Goal: Task Accomplishment & Management: Manage account settings

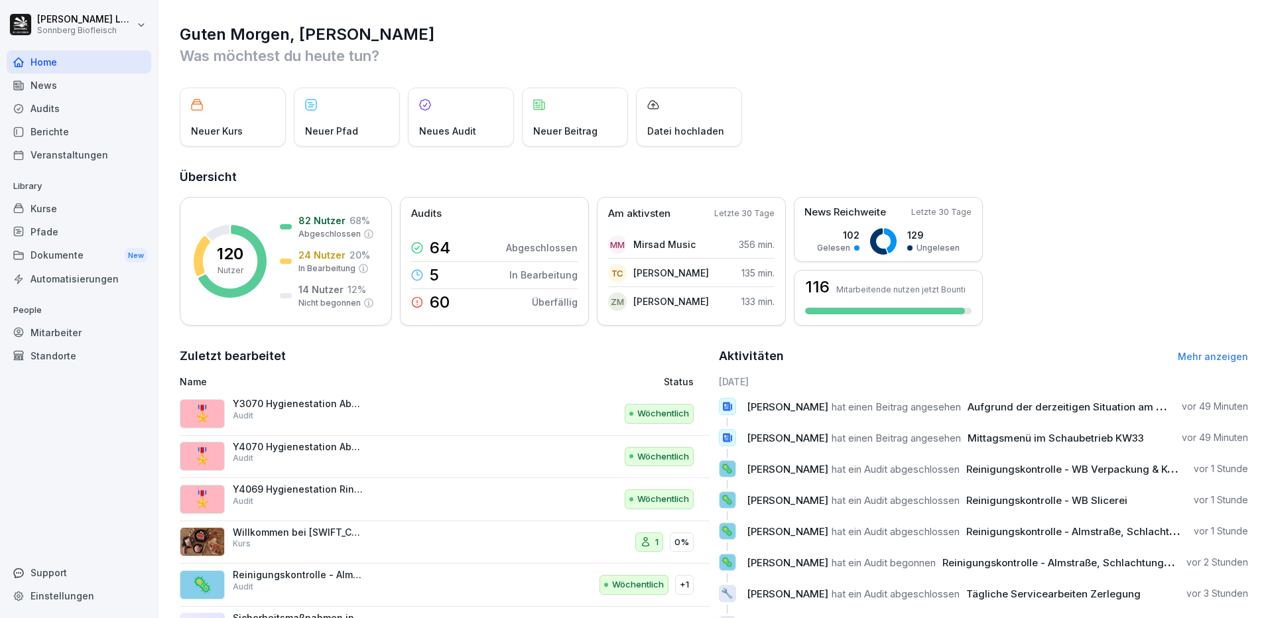
click at [103, 332] on div "Mitarbeiter" at bounding box center [79, 332] width 145 height 23
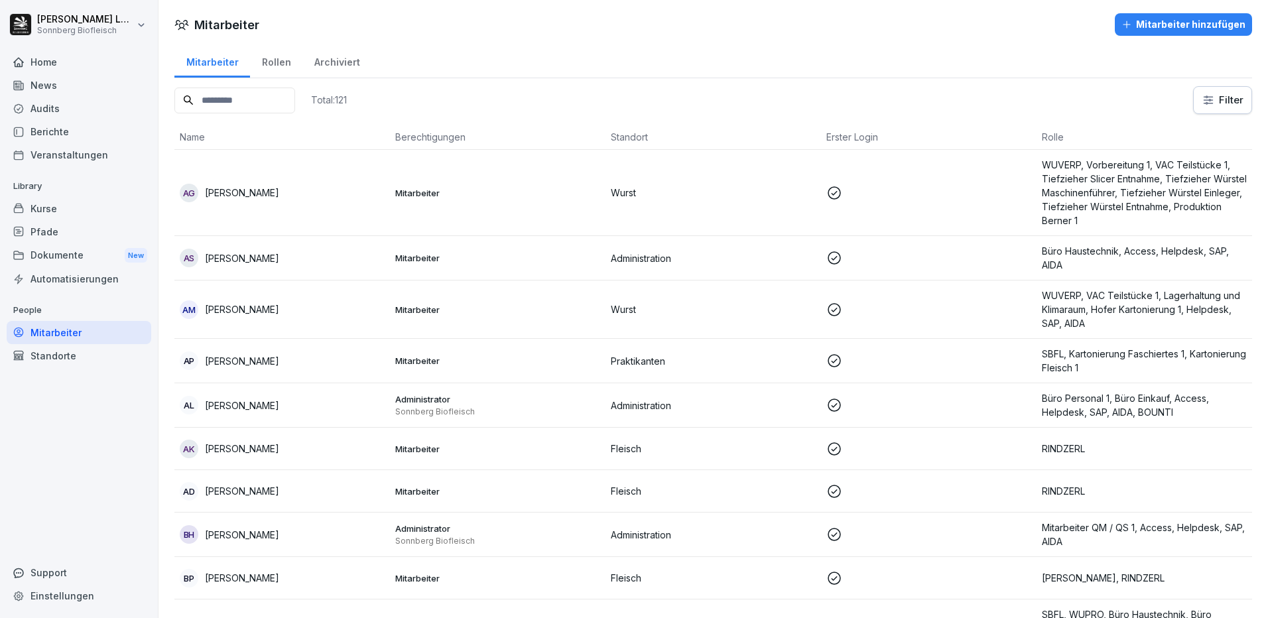
click at [256, 104] on input at bounding box center [234, 101] width 121 height 26
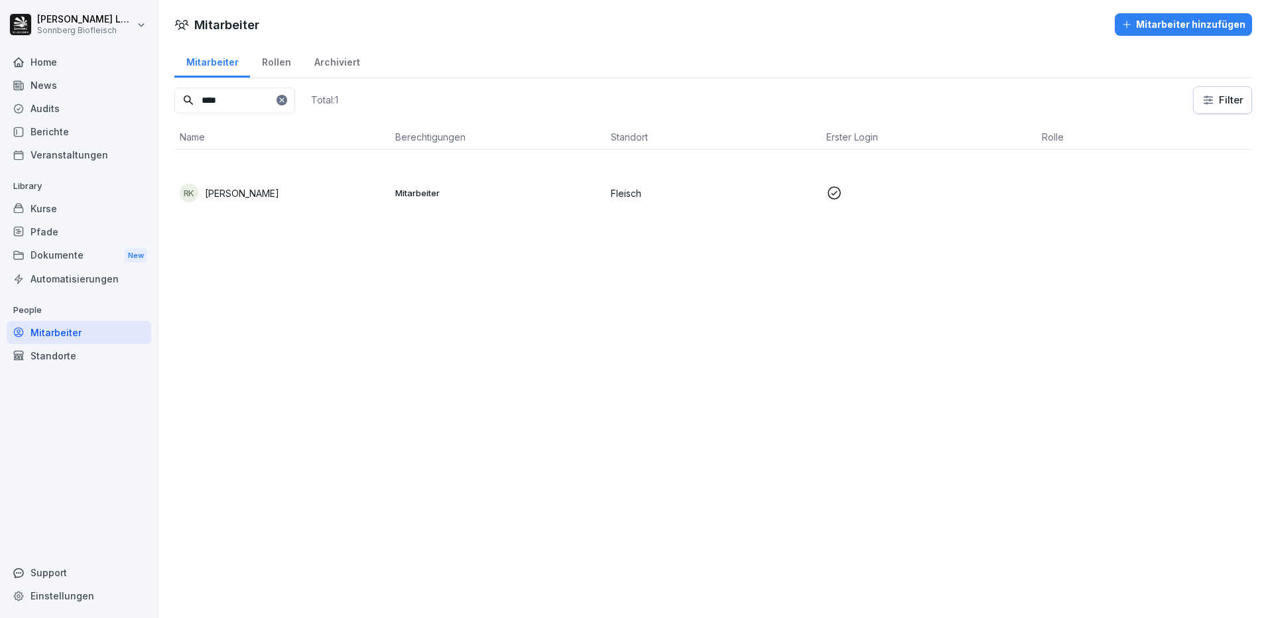
type input "****"
click at [274, 176] on td "RK [PERSON_NAME]" at bounding box center [282, 193] width 216 height 86
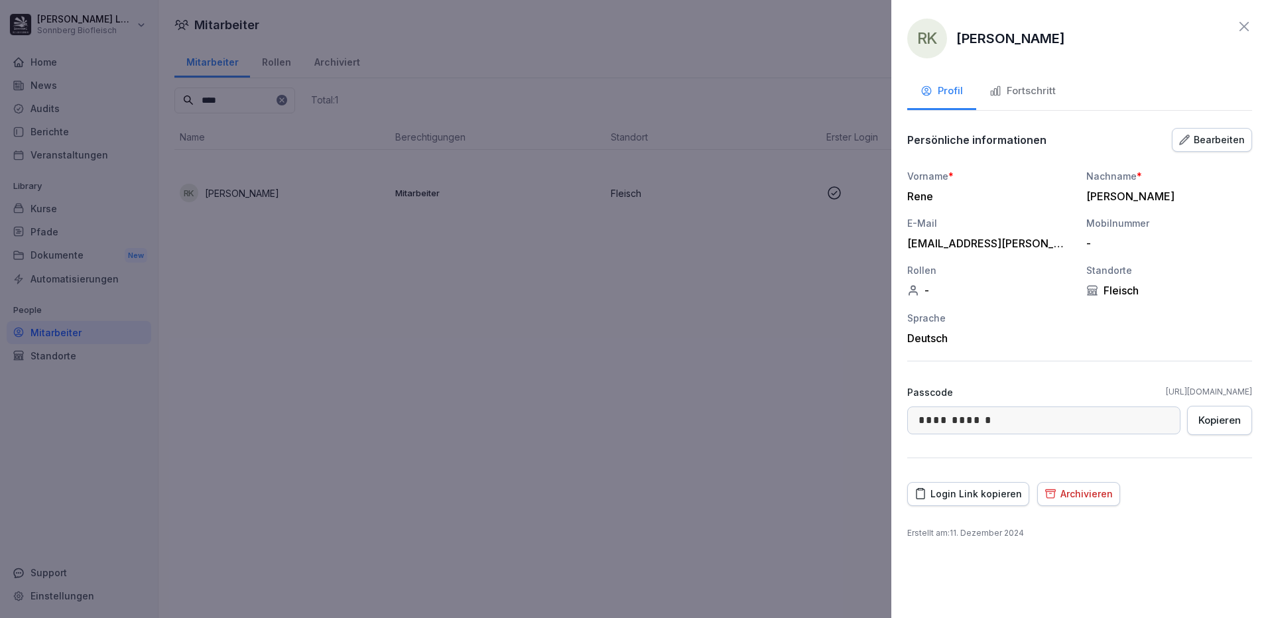
click at [982, 490] on div "Login Link kopieren" at bounding box center [968, 494] width 107 height 15
click at [1042, 96] on div "Fortschritt" at bounding box center [1023, 91] width 66 height 15
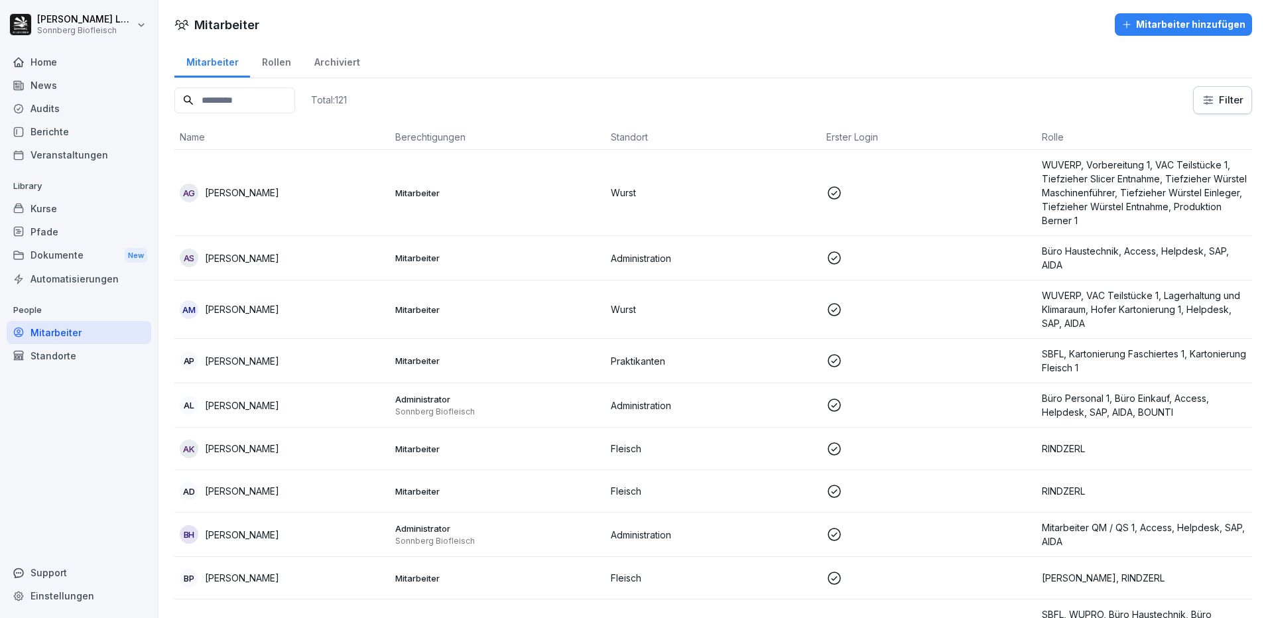
click at [285, 100] on input at bounding box center [234, 101] width 121 height 26
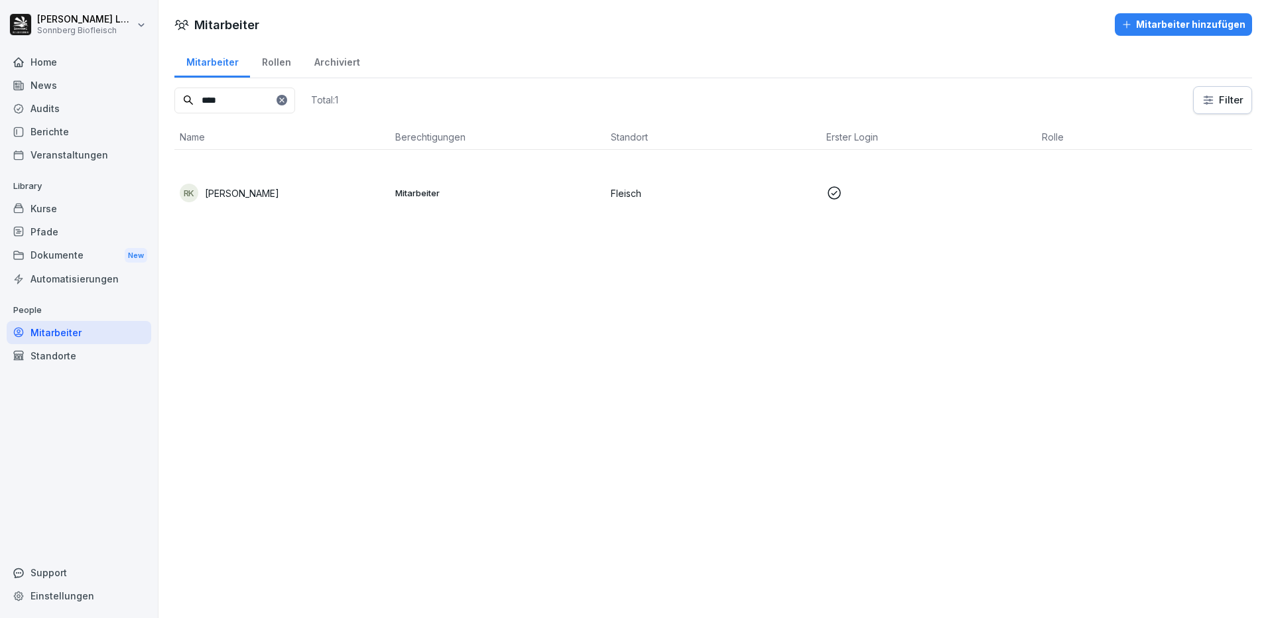
type input "****"
click at [289, 200] on div "RK [PERSON_NAME]" at bounding box center [282, 193] width 205 height 19
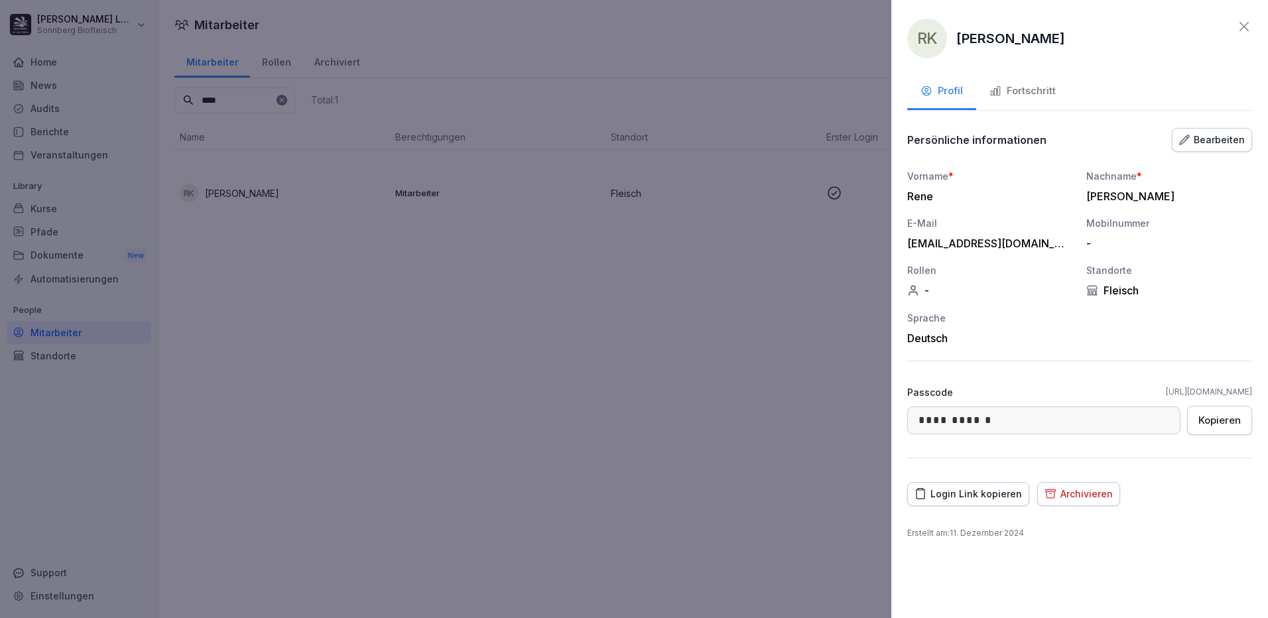
click at [1041, 97] on button "Fortschritt" at bounding box center [1022, 92] width 93 height 36
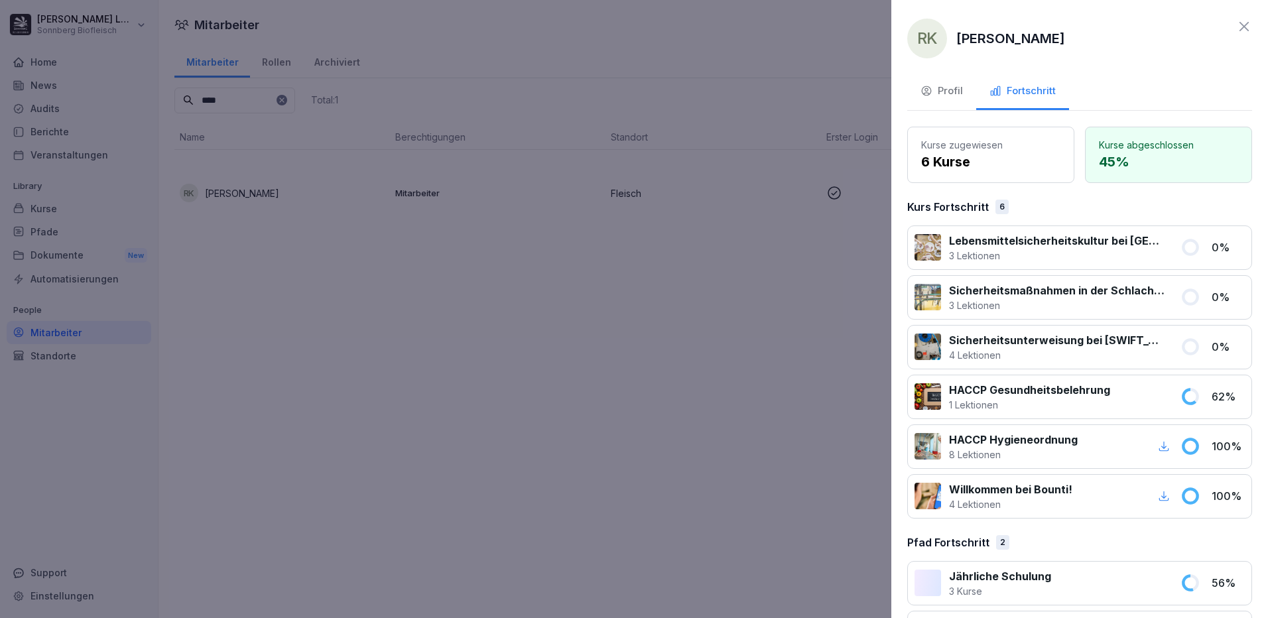
click at [1203, 58] on div "RK [PERSON_NAME] Profil Fortschritt Kurse zugewiesen 6 Kurse Kurse abgeschlosse…" at bounding box center [1079, 309] width 377 height 618
click at [1240, 29] on icon at bounding box center [1244, 26] width 9 height 9
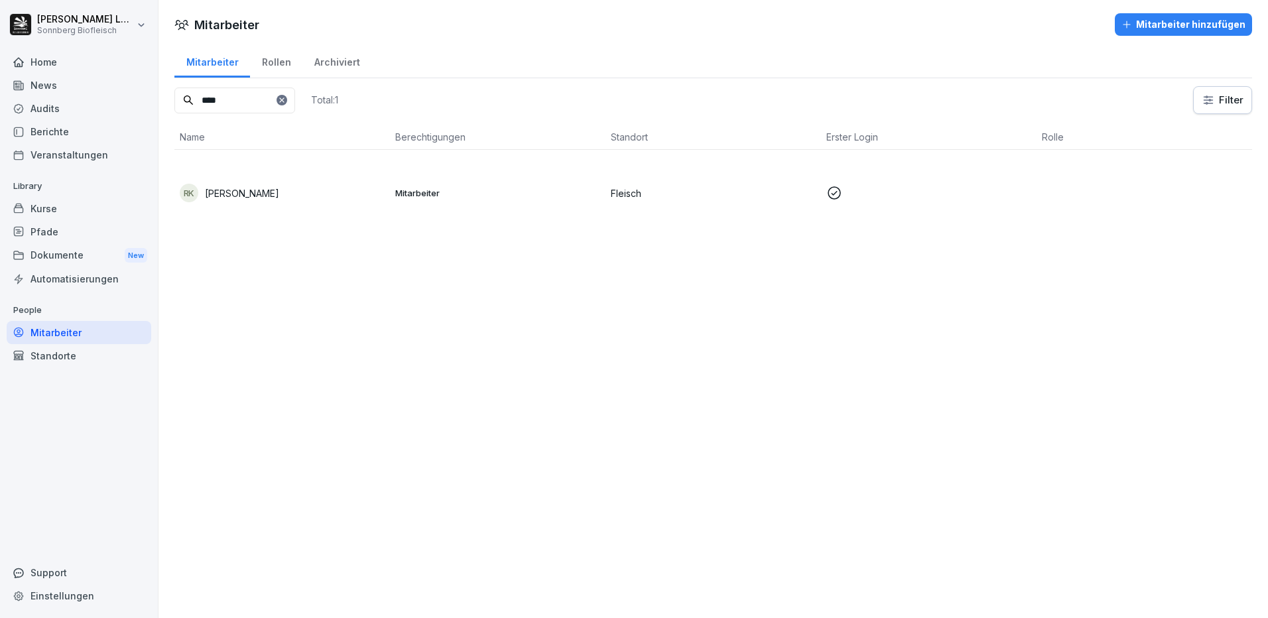
click at [491, 187] on p "Mitarbeiter" at bounding box center [497, 193] width 205 height 12
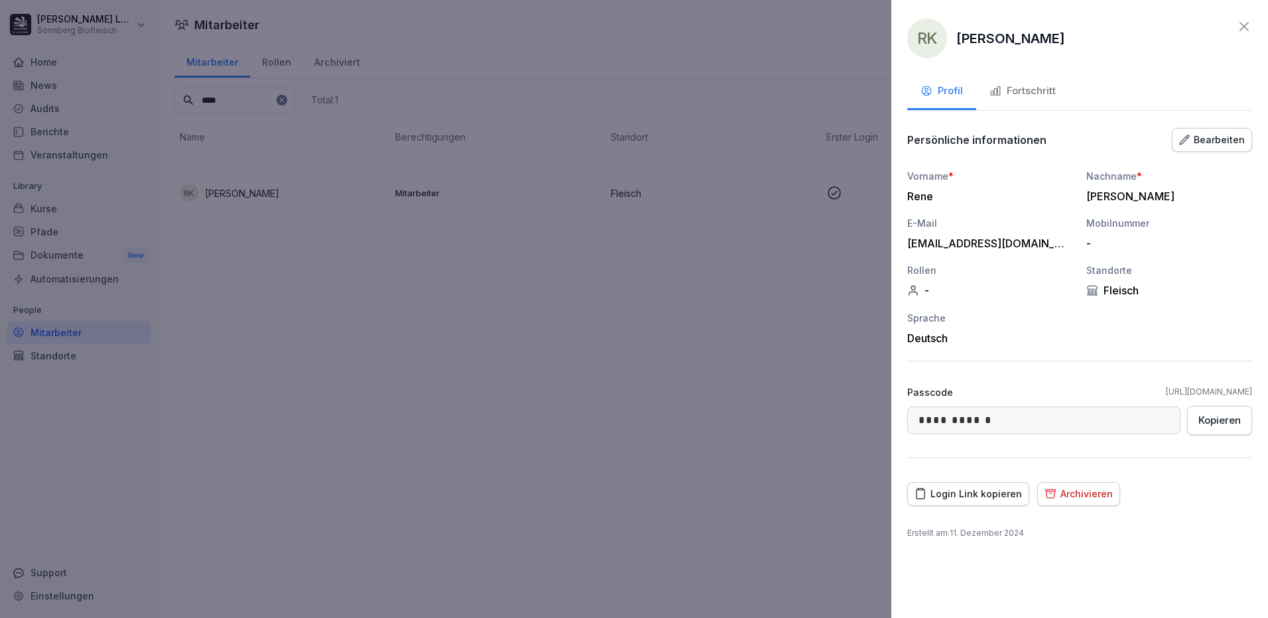
click at [1000, 92] on icon "button" at bounding box center [996, 91] width 12 height 12
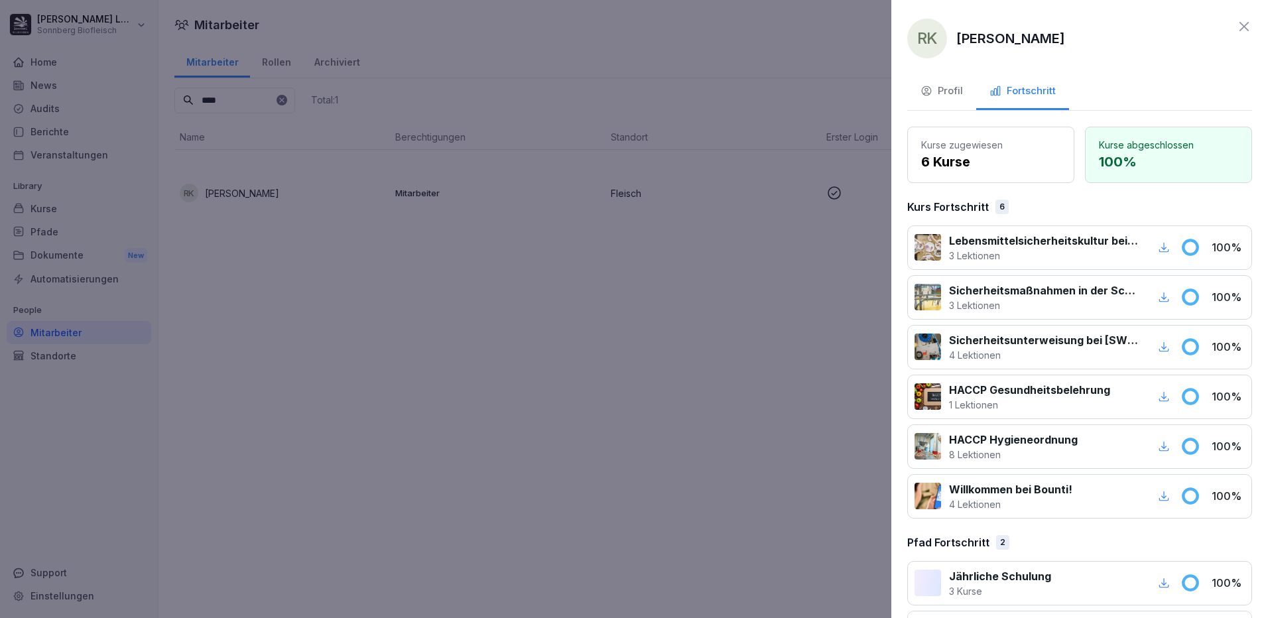
drag, startPoint x: 1231, startPoint y: 26, endPoint x: 1042, endPoint y: 10, distance: 189.7
click at [1236, 26] on icon at bounding box center [1244, 27] width 16 height 16
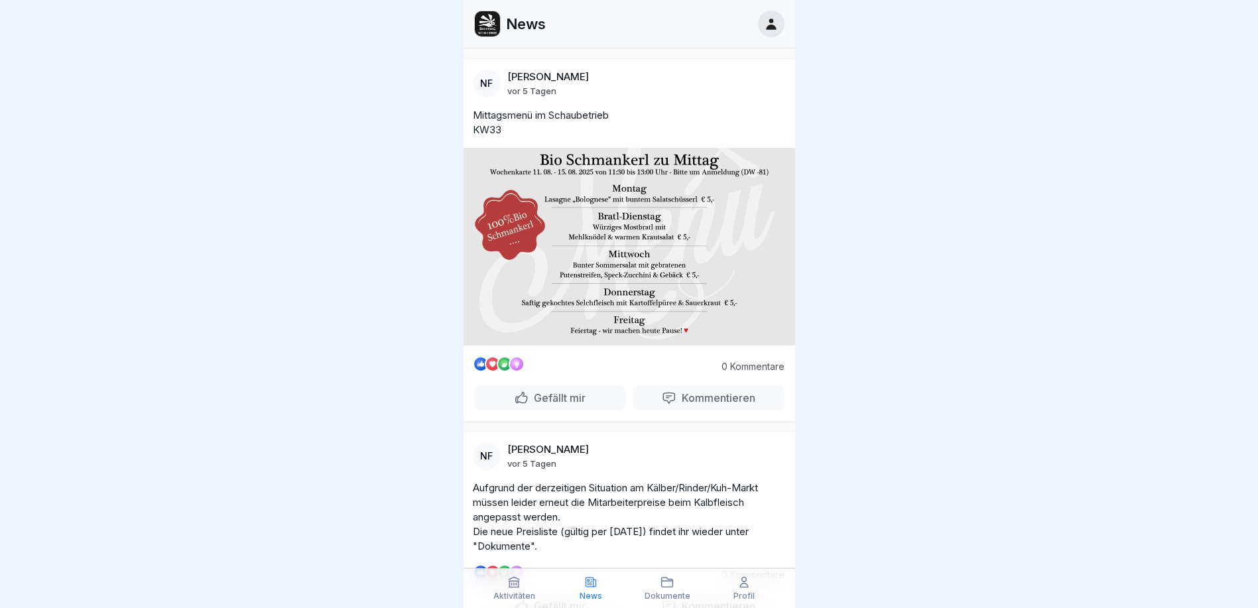
click at [732, 592] on div "Profil" at bounding box center [744, 588] width 70 height 25
